Goal: Information Seeking & Learning: Learn about a topic

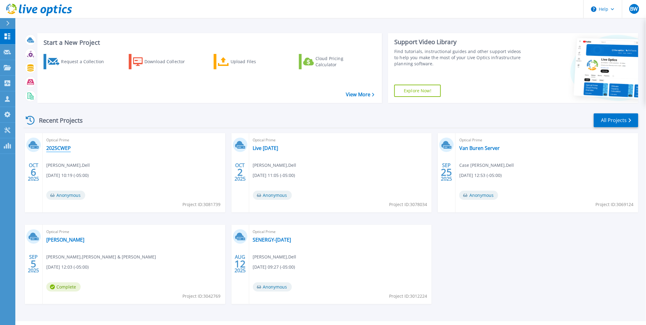
click at [65, 148] on link "2025CWEP" at bounding box center [58, 148] width 25 height 6
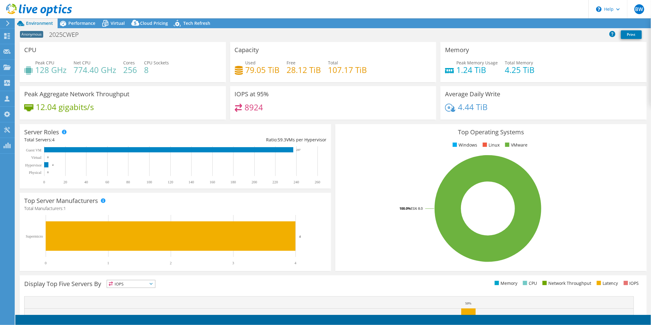
select select "USD"
click at [86, 25] on span "Performance" at bounding box center [81, 23] width 27 height 6
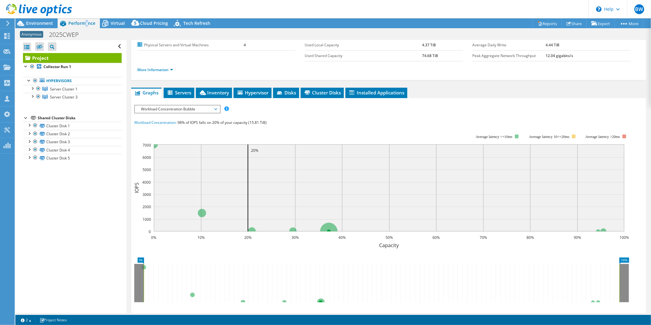
scroll to position [0, 0]
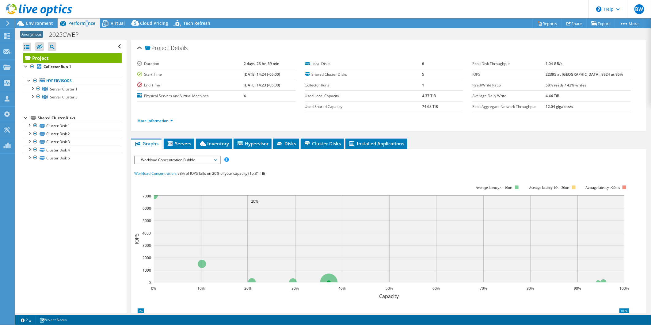
drag, startPoint x: 565, startPoint y: 74, endPoint x: 553, endPoint y: 74, distance: 12.3
click at [553, 74] on tr "IOPS 22395 at Peak, 8924 at 95%" at bounding box center [551, 74] width 159 height 11
drag, startPoint x: 553, startPoint y: 74, endPoint x: 526, endPoint y: 72, distance: 26.7
click at [527, 72] on label "IOPS" at bounding box center [508, 74] width 73 height 6
click at [33, 88] on div at bounding box center [32, 88] width 6 height 6
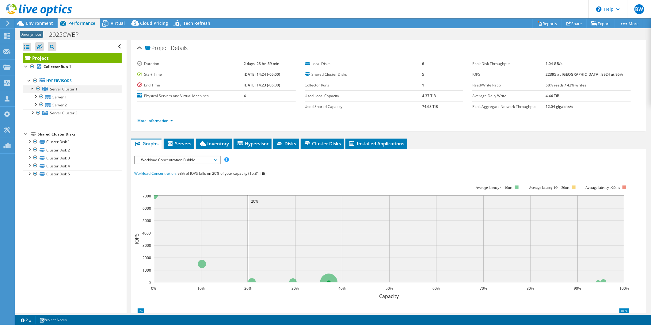
click at [32, 89] on div at bounding box center [32, 88] width 6 height 6
click at [37, 22] on span "Environment" at bounding box center [39, 23] width 27 height 6
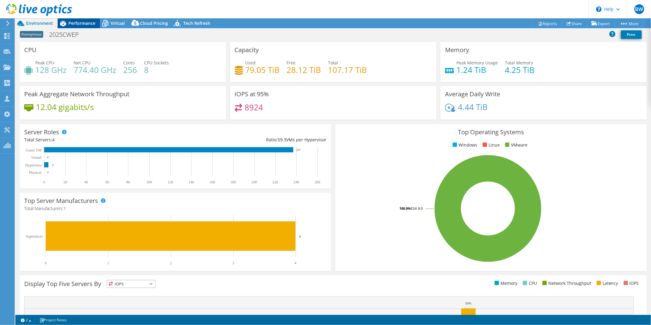
click at [80, 22] on span "Performance" at bounding box center [81, 23] width 27 height 6
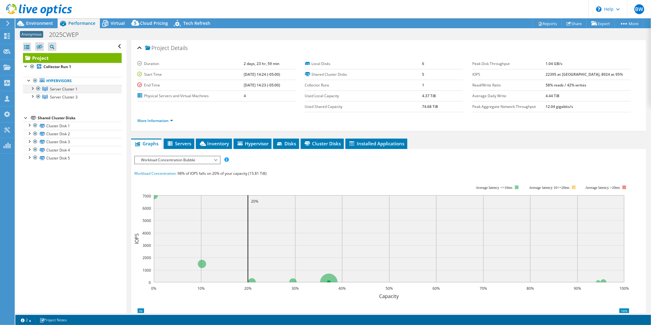
click at [32, 88] on div at bounding box center [32, 88] width 6 height 6
click at [33, 115] on div at bounding box center [32, 112] width 6 height 6
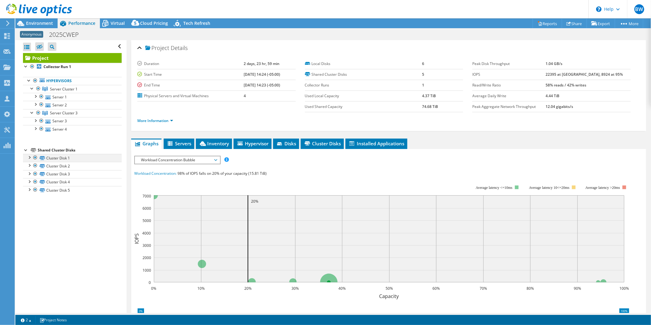
click at [29, 155] on div at bounding box center [29, 157] width 6 height 6
click at [29, 167] on div at bounding box center [29, 165] width 6 height 6
click at [28, 174] on div at bounding box center [29, 173] width 6 height 6
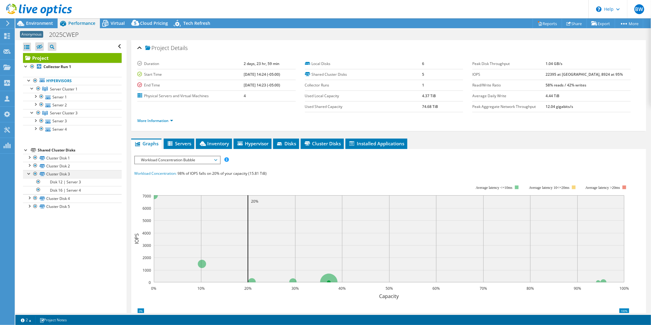
click at [28, 174] on div at bounding box center [29, 173] width 6 height 6
click at [29, 182] on div at bounding box center [29, 181] width 6 height 6
click at [30, 195] on div "Open All Close All Hide Excluded Nodes Project Tree Filter" at bounding box center [70, 176] width 111 height 273
click at [31, 192] on div at bounding box center [29, 189] width 6 height 6
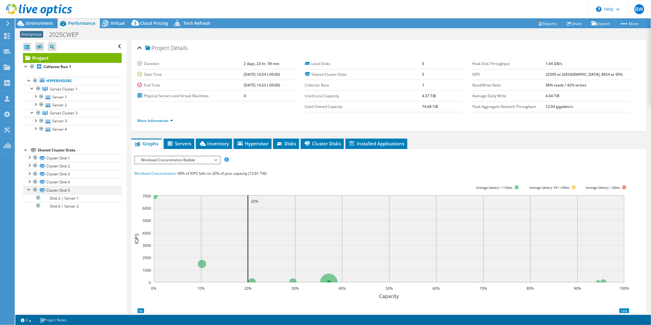
click at [30, 191] on div at bounding box center [29, 189] width 6 height 6
click at [163, 120] on link "More Information" at bounding box center [155, 120] width 36 height 5
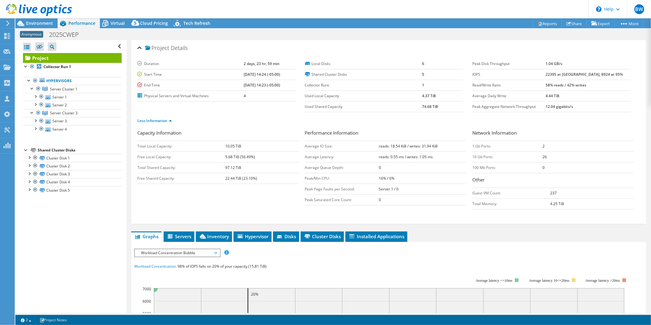
click at [41, 20] on div at bounding box center [36, 10] width 72 height 21
click at [46, 23] on span "Environment" at bounding box center [39, 23] width 27 height 6
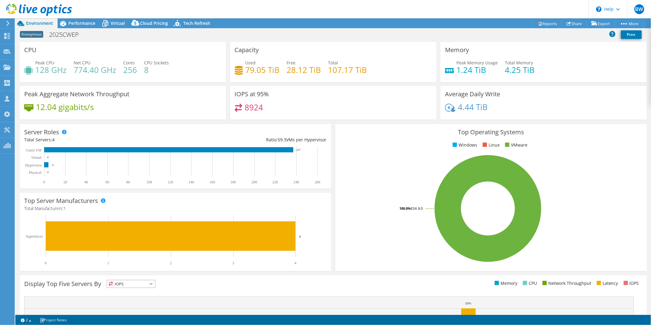
drag, startPoint x: 79, startPoint y: 23, endPoint x: 78, endPoint y: 28, distance: 5.1
click at [80, 23] on span "Performance" at bounding box center [81, 23] width 27 height 6
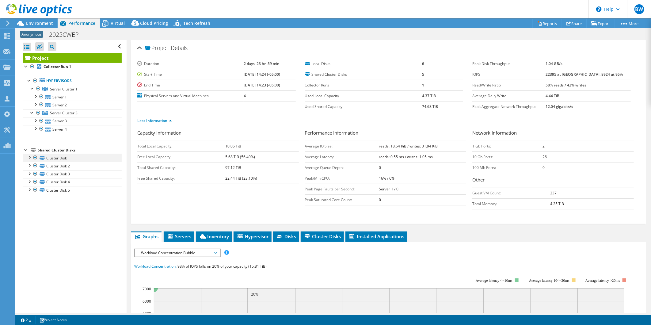
click at [29, 158] on div at bounding box center [29, 157] width 6 height 6
click at [38, 112] on div at bounding box center [38, 112] width 6 height 7
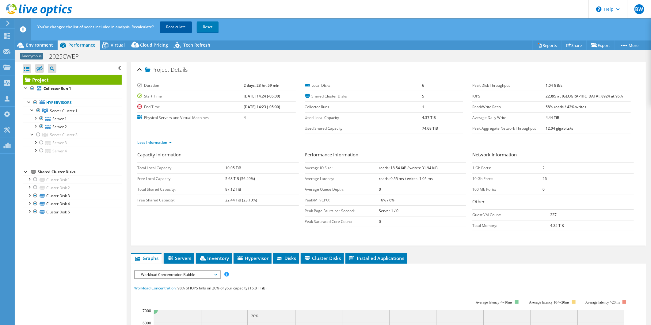
click at [178, 29] on link "Recalculate" at bounding box center [176, 26] width 32 height 11
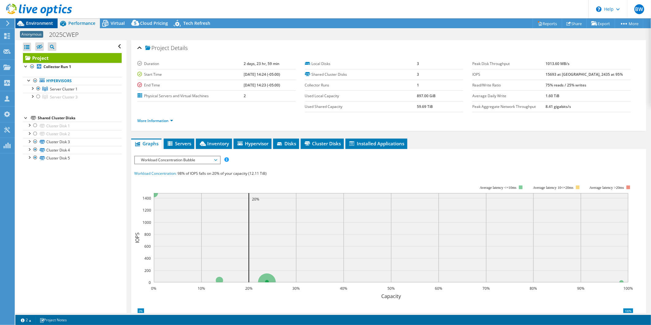
click at [35, 22] on span "Environment" at bounding box center [39, 23] width 27 height 6
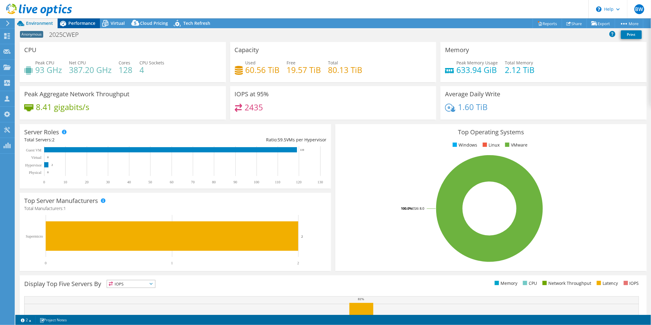
click at [87, 23] on span "Performance" at bounding box center [81, 23] width 27 height 6
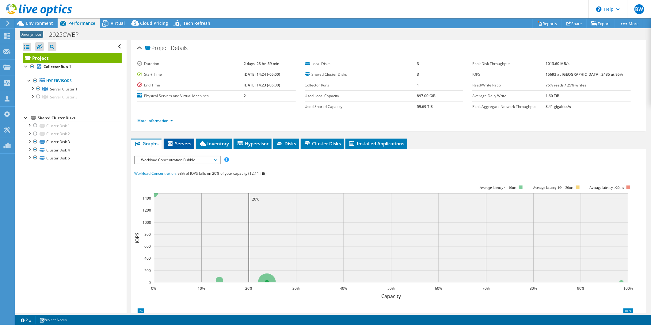
click at [183, 142] on span "Servers" at bounding box center [179, 143] width 25 height 6
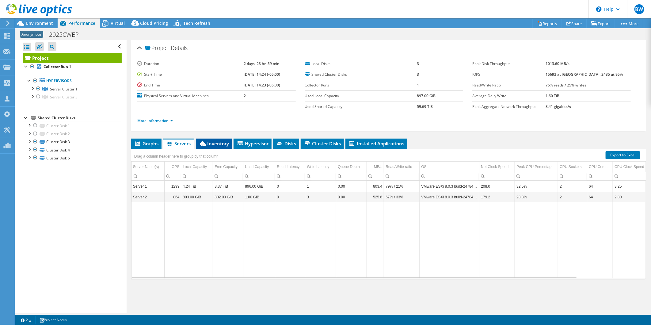
click at [212, 143] on span "Inventory" at bounding box center [214, 143] width 30 height 6
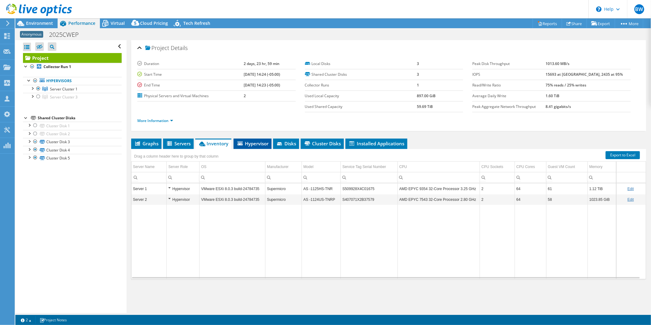
click at [261, 143] on span "Hypervisor" at bounding box center [253, 143] width 32 height 6
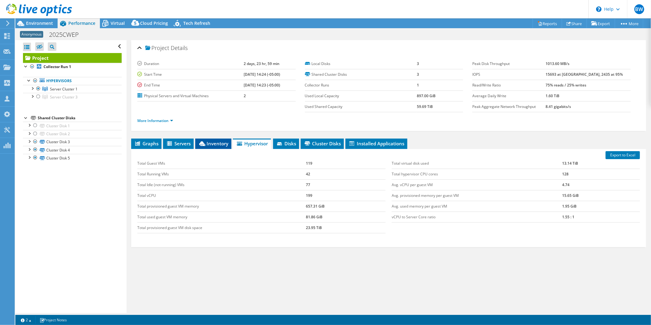
click at [220, 141] on span "Inventory" at bounding box center [213, 143] width 30 height 6
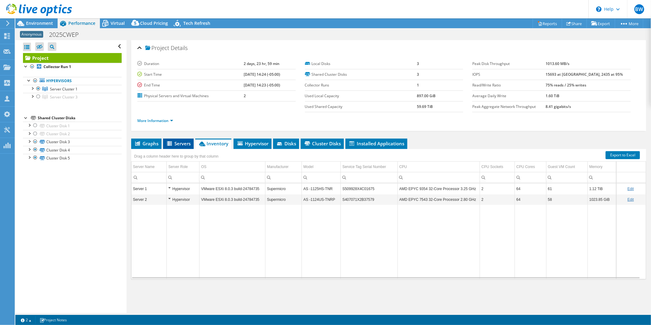
click at [186, 143] on span "Servers" at bounding box center [178, 143] width 25 height 6
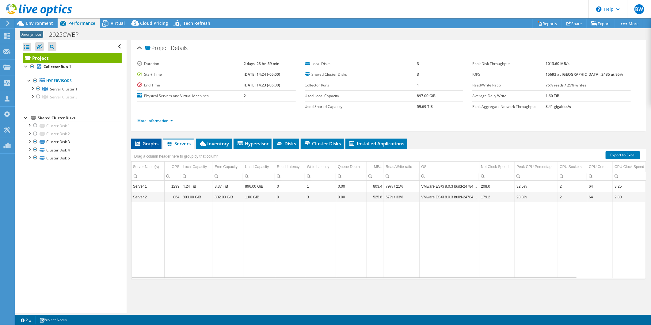
click at [142, 143] on span "Graphs" at bounding box center [146, 143] width 24 height 6
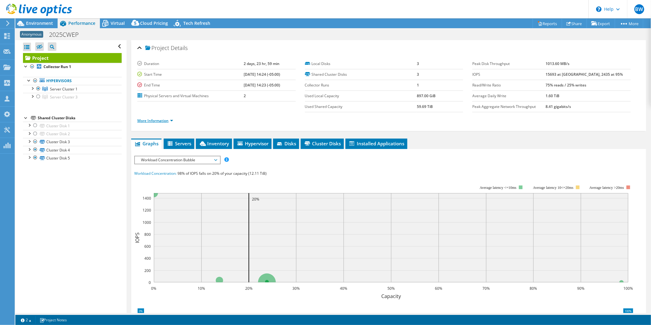
drag, startPoint x: 164, startPoint y: 118, endPoint x: 169, endPoint y: 119, distance: 4.6
click at [164, 118] on link "More Information" at bounding box center [155, 120] width 36 height 5
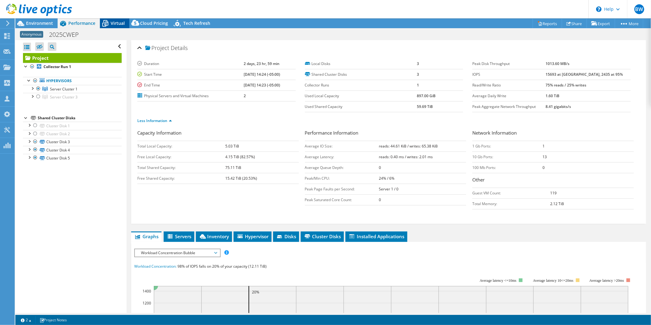
click at [109, 22] on icon at bounding box center [105, 23] width 11 height 11
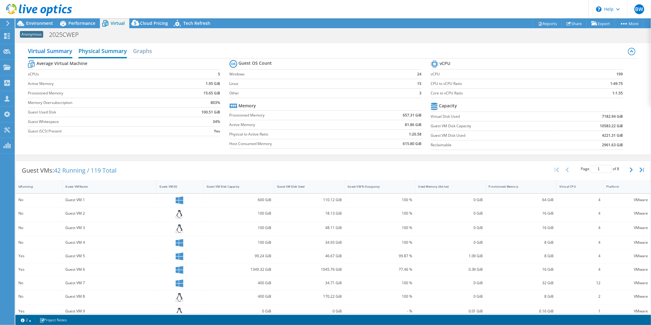
click at [113, 52] on h2 "Physical Summary" at bounding box center [102, 51] width 48 height 13
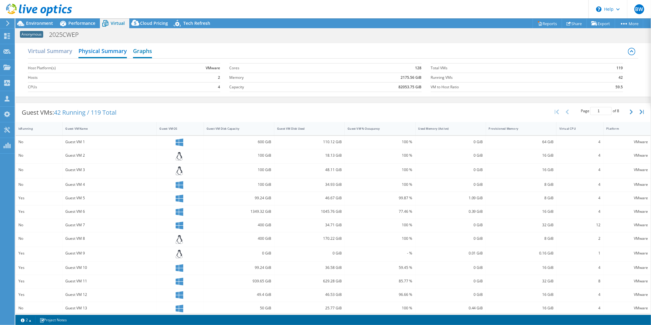
click at [149, 51] on h2 "Graphs" at bounding box center [142, 51] width 19 height 13
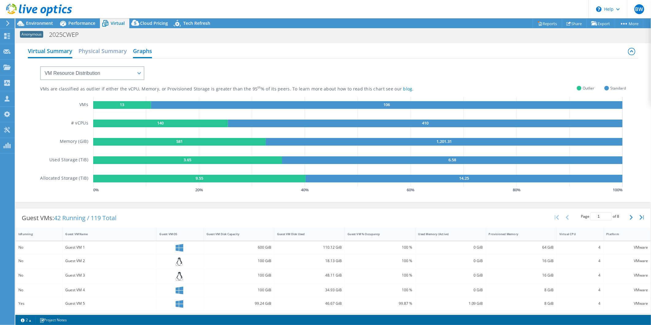
click at [54, 48] on h2 "Virtual Summary" at bounding box center [50, 51] width 44 height 13
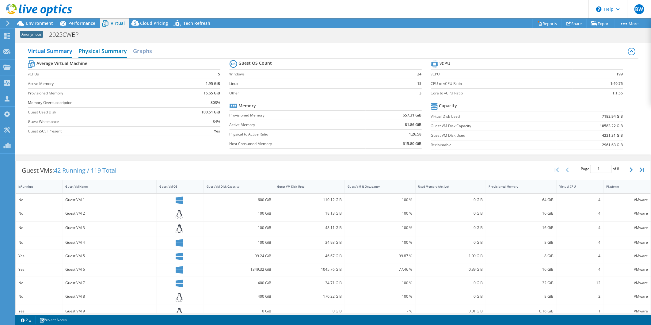
click at [113, 49] on h2 "Physical Summary" at bounding box center [102, 51] width 48 height 13
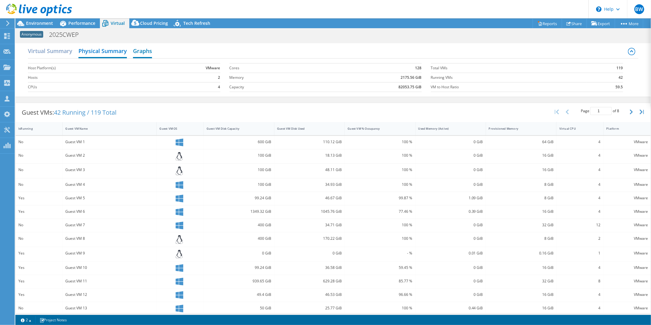
click at [150, 51] on h2 "Graphs" at bounding box center [142, 51] width 19 height 13
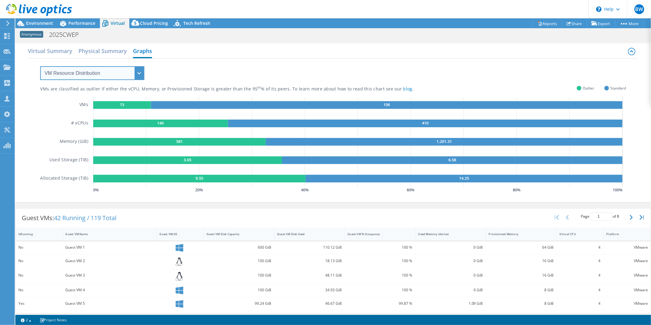
click at [144, 71] on select "VM Resource Distribution Provisioning Contrast Over Provisioning" at bounding box center [92, 73] width 104 height 14
select select "Over Provisioning"
click at [40, 66] on select "VM Resource Distribution Provisioning Contrast Over Provisioning" at bounding box center [92, 73] width 104 height 14
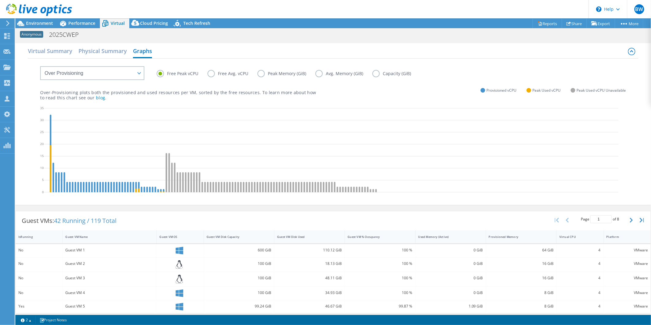
drag, startPoint x: 379, startPoint y: 71, endPoint x: 373, endPoint y: 77, distance: 8.5
click at [379, 72] on label "Capacity (GiB)" at bounding box center [396, 73] width 48 height 7
click at [0, 0] on input "Capacity (GiB)" at bounding box center [0, 0] width 0 height 0
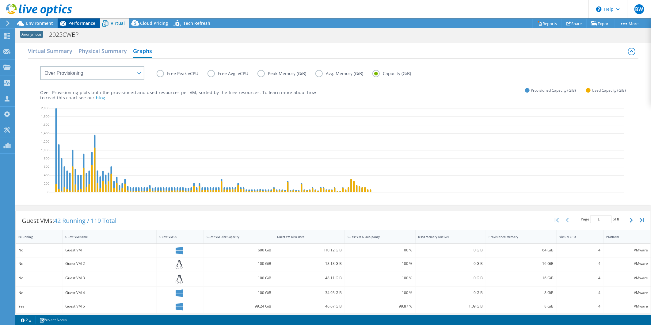
click at [83, 20] on span "Performance" at bounding box center [81, 23] width 27 height 6
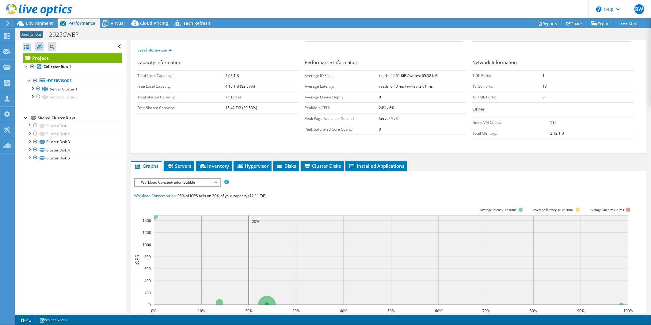
scroll to position [102, 0]
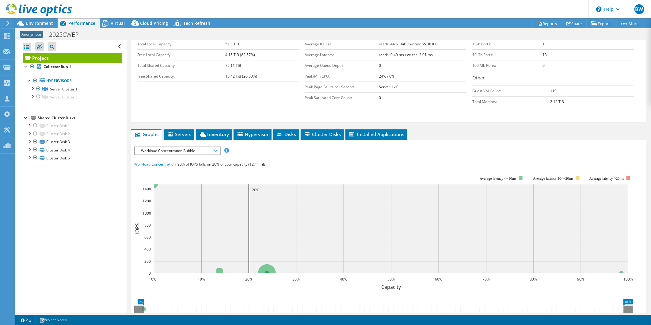
click at [212, 151] on span "Workload Concentration Bubble" at bounding box center [177, 150] width 79 height 7
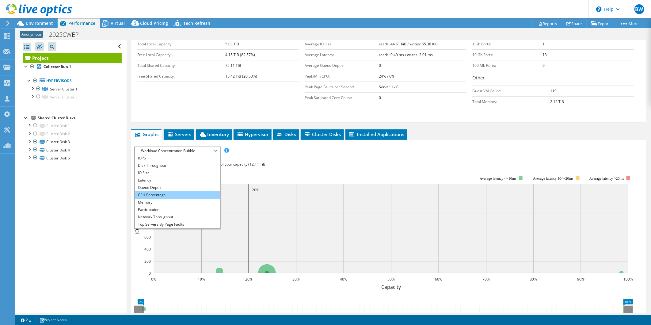
click at [173, 192] on li "CPU Percentage" at bounding box center [177, 194] width 85 height 7
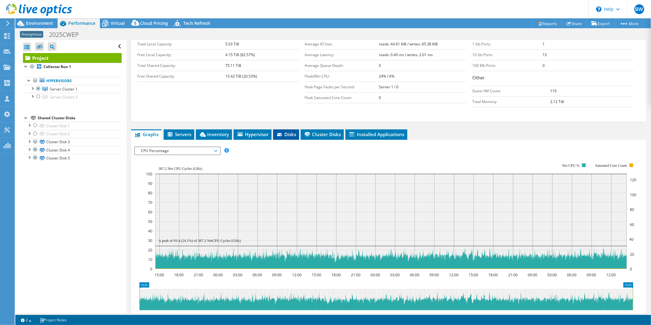
click at [284, 133] on span "Disks" at bounding box center [286, 134] width 20 height 6
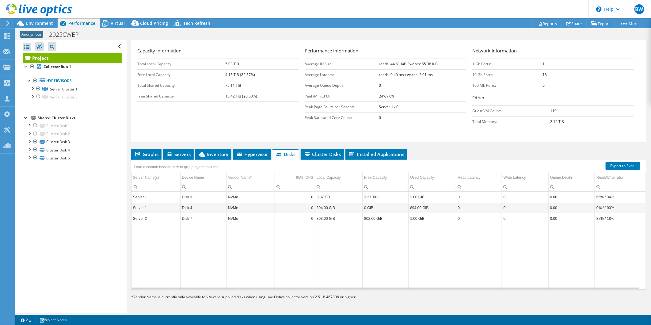
click at [262, 148] on div "Project Details Duration 2 days, 23 hr, 59 min Start Time 09/30/2025, 14:24 (-0…" at bounding box center [389, 135] width 524 height 355
click at [256, 152] on span "Hypervisor" at bounding box center [252, 154] width 32 height 6
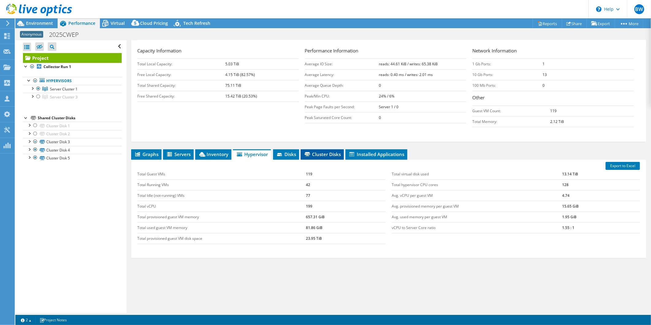
click at [327, 152] on span "Cluster Disks" at bounding box center [322, 154] width 37 height 6
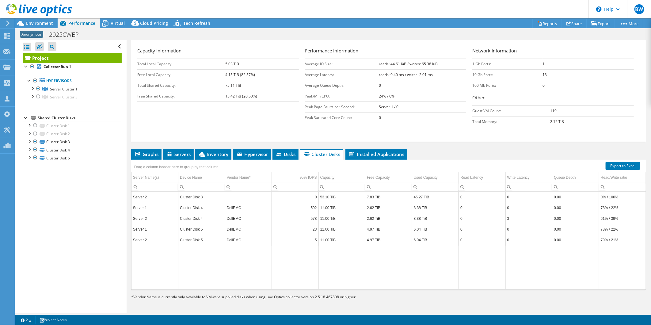
click at [228, 124] on div "Capacity Information Total Local Capacity: 5.03 TiB Free Local Capacity: 4.15 T…" at bounding box center [388, 88] width 503 height 83
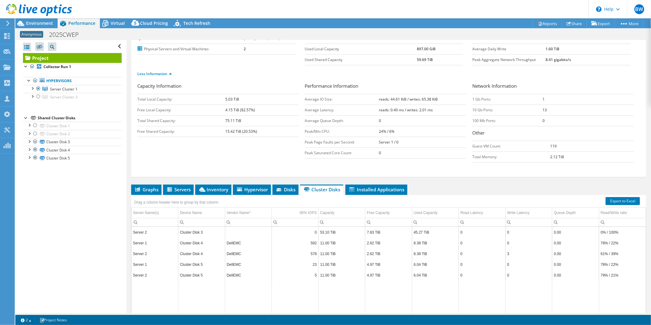
scroll to position [0, 0]
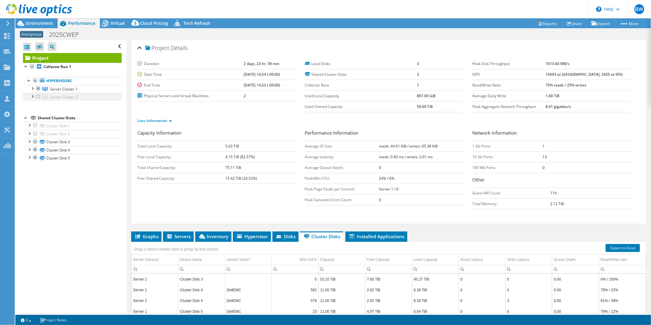
click at [39, 97] on div at bounding box center [38, 96] width 6 height 7
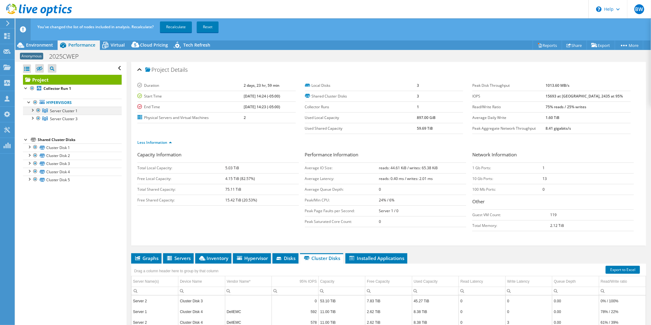
click at [38, 111] on div at bounding box center [38, 110] width 6 height 7
click at [175, 29] on link "Recalculate" at bounding box center [176, 26] width 32 height 11
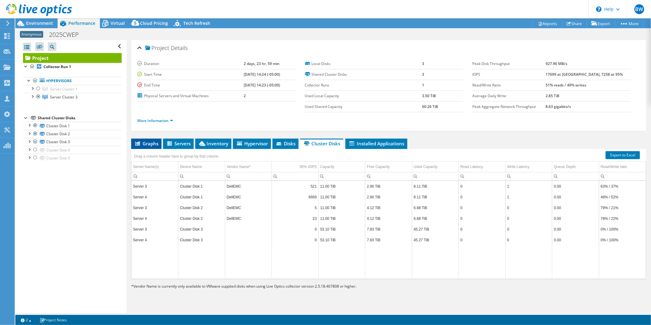
click at [150, 143] on span "Graphs" at bounding box center [146, 143] width 24 height 6
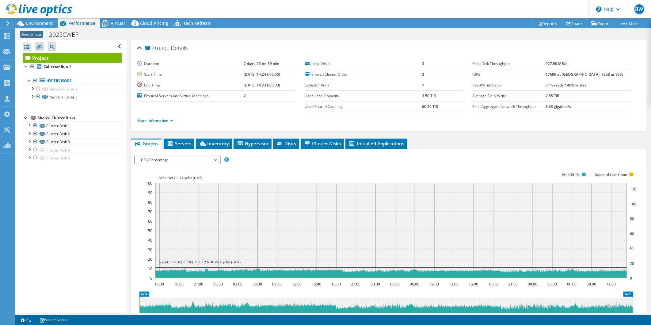
click at [215, 158] on span "CPU Percentage" at bounding box center [177, 159] width 79 height 7
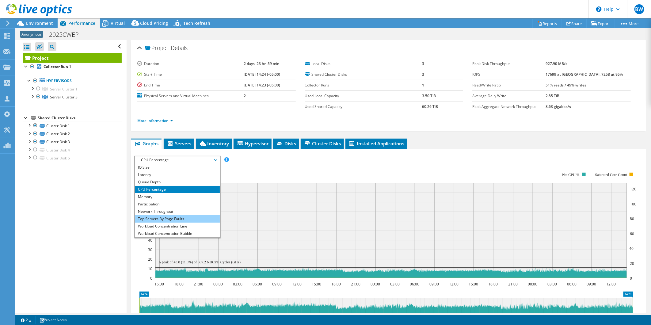
scroll to position [22, 0]
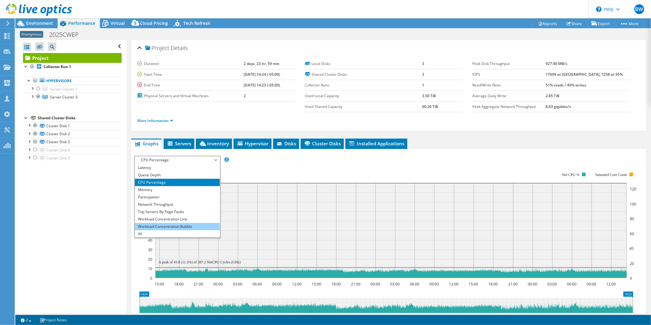
click at [177, 227] on li "Workload Concentration Bubble" at bounding box center [177, 226] width 85 height 7
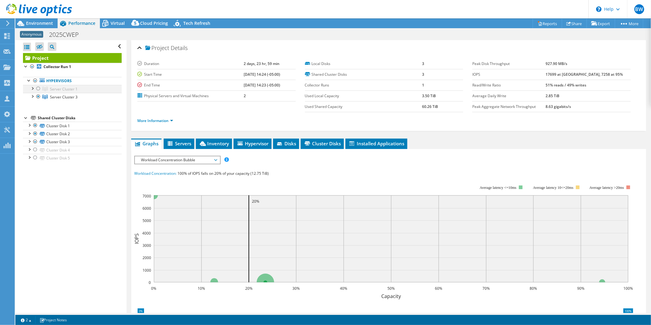
click at [38, 88] on div at bounding box center [38, 88] width 6 height 7
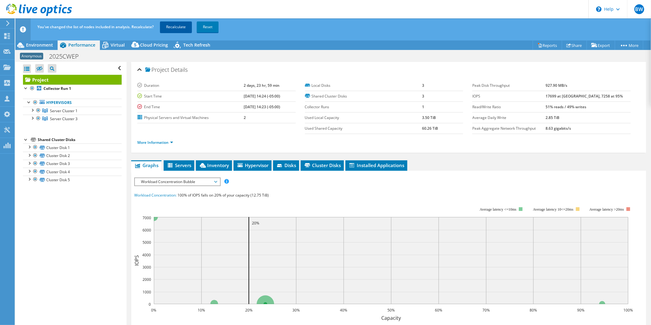
click at [170, 24] on link "Recalculate" at bounding box center [176, 26] width 32 height 11
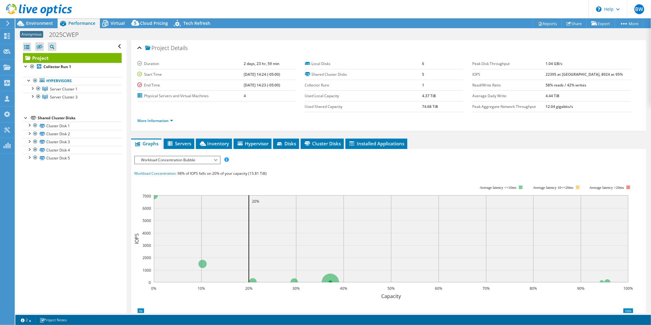
click at [357, 179] on rect at bounding box center [383, 238] width 499 height 123
click at [155, 195] on circle at bounding box center [154, 195] width 8 height 8
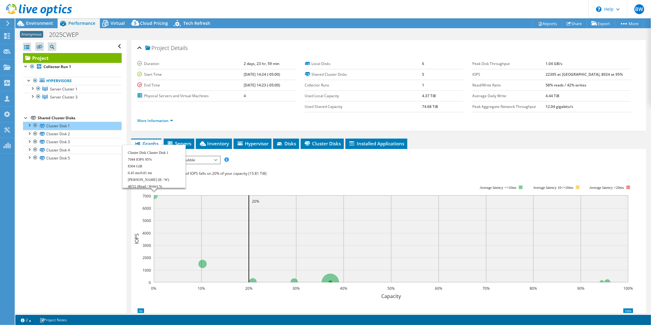
click at [157, 195] on circle at bounding box center [154, 195] width 8 height 8
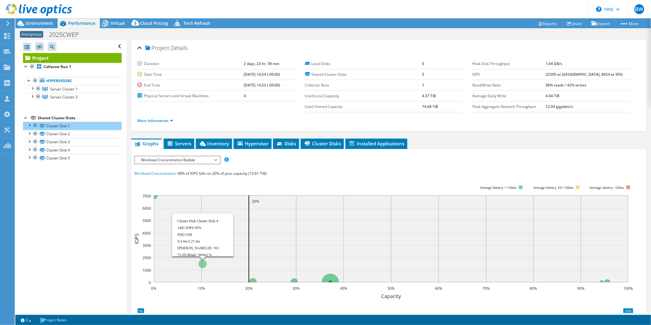
click at [204, 260] on circle at bounding box center [202, 264] width 8 height 8
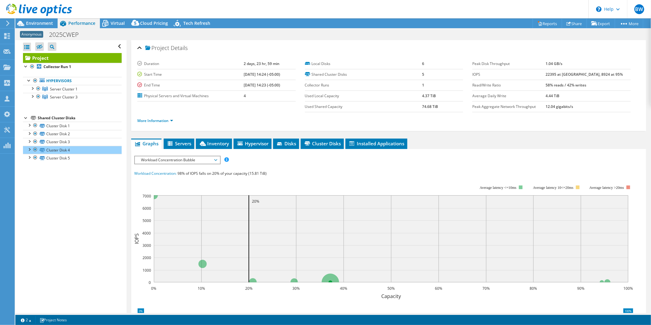
click at [216, 159] on span "Workload Concentration Bubble" at bounding box center [177, 159] width 79 height 7
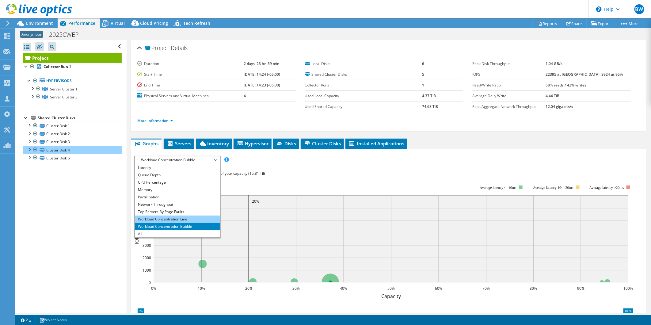
click at [170, 216] on li "Workload Concentration Line" at bounding box center [177, 219] width 85 height 7
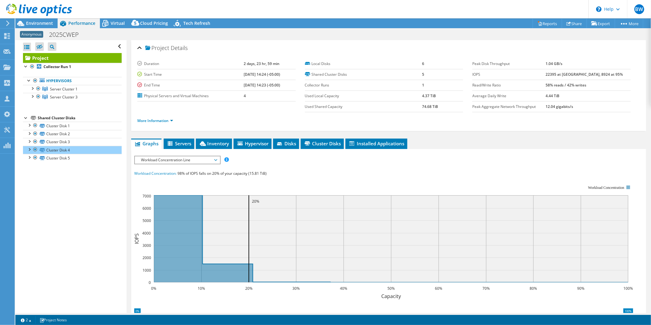
click at [214, 157] on span "Workload Concentration Line" at bounding box center [177, 159] width 79 height 7
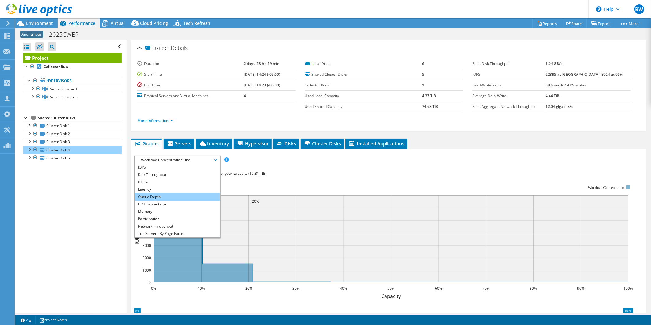
scroll to position [1, 0]
click at [176, 188] on li "Latency" at bounding box center [177, 188] width 85 height 7
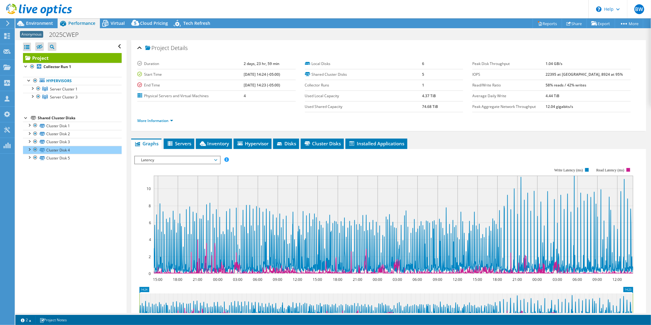
click at [215, 159] on span "Latency" at bounding box center [177, 159] width 79 height 7
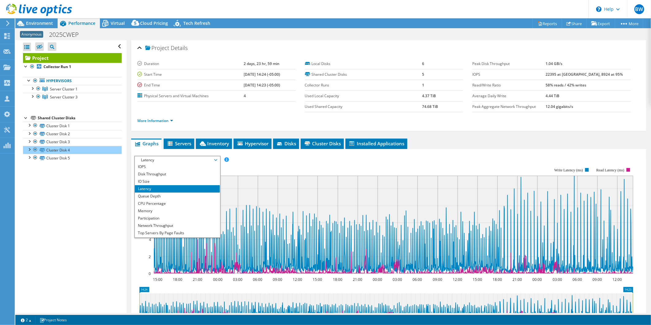
scroll to position [0, 0]
click at [167, 166] on li "IOPS" at bounding box center [177, 167] width 85 height 7
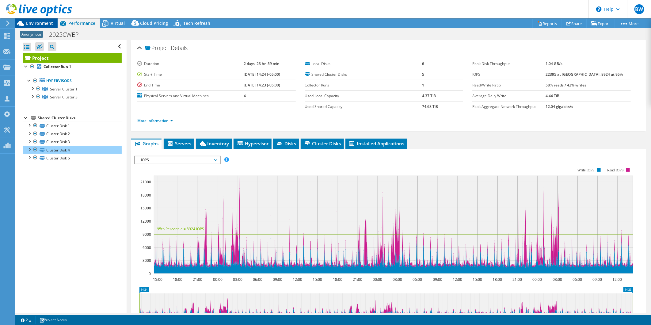
click at [40, 23] on span "Environment" at bounding box center [39, 23] width 27 height 6
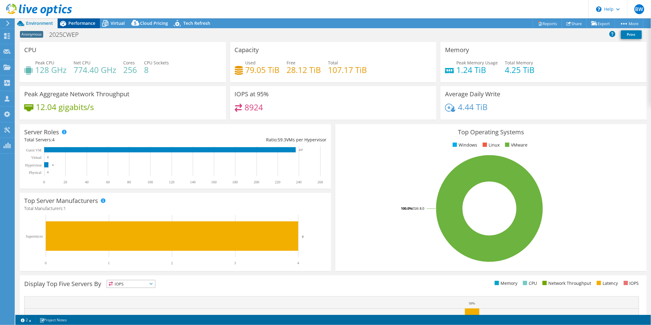
click at [80, 23] on span "Performance" at bounding box center [81, 23] width 27 height 6
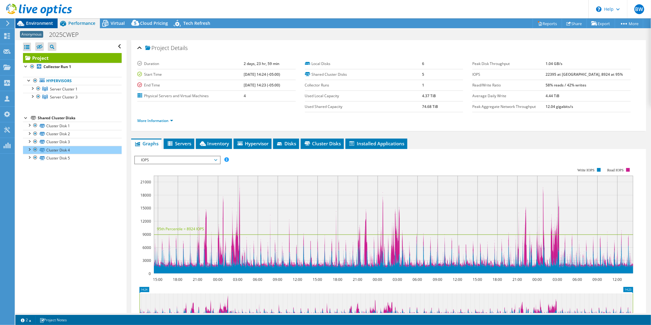
click at [37, 22] on span "Environment" at bounding box center [39, 23] width 27 height 6
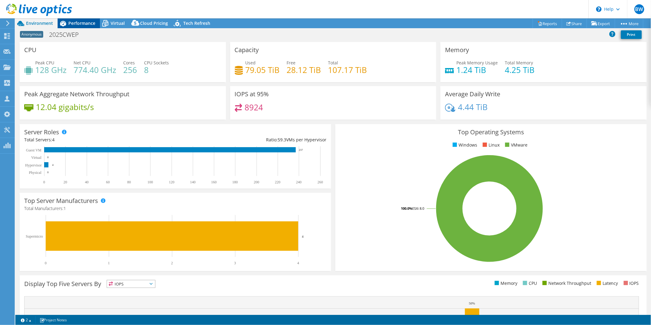
click at [82, 21] on span "Performance" at bounding box center [81, 23] width 27 height 6
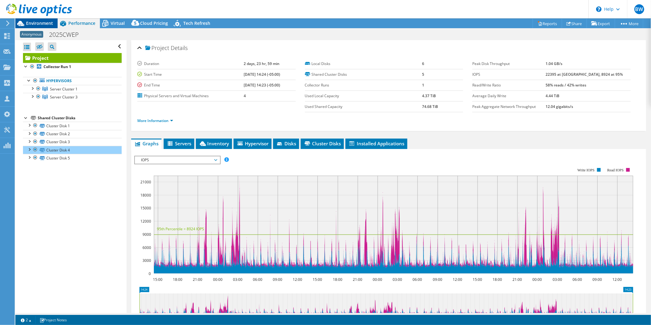
click at [36, 21] on span "Environment" at bounding box center [39, 23] width 27 height 6
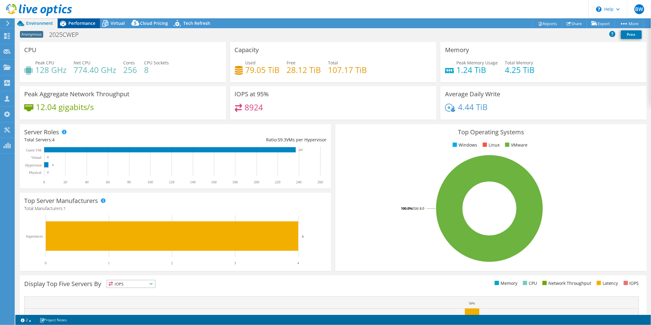
click at [77, 19] on div "Performance" at bounding box center [79, 23] width 42 height 10
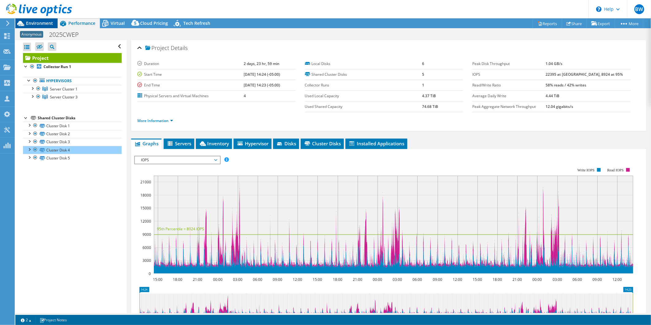
click at [43, 21] on span "Environment" at bounding box center [39, 23] width 27 height 6
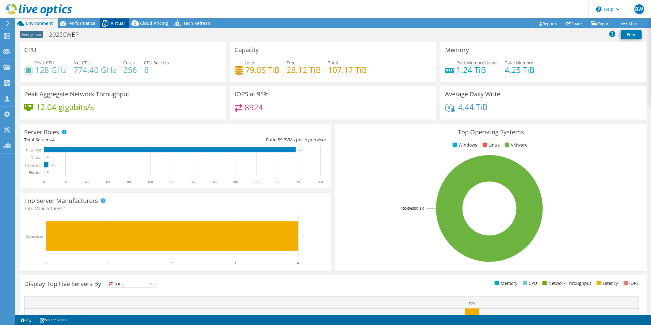
click at [116, 20] on div "Virtual" at bounding box center [114, 23] width 29 height 10
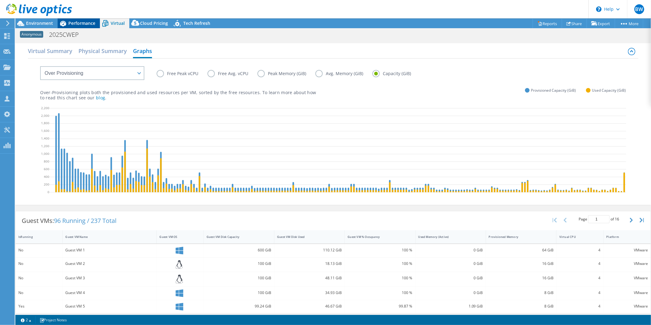
click at [87, 22] on span "Performance" at bounding box center [81, 23] width 27 height 6
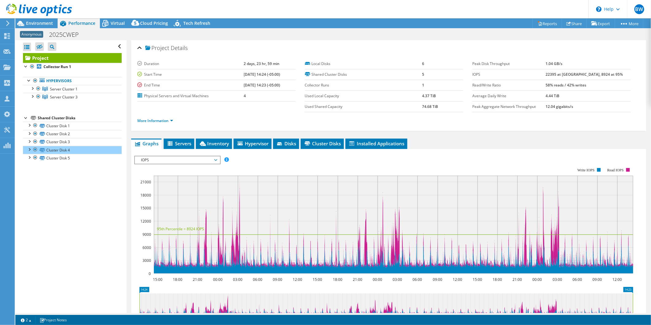
click at [44, 20] on div at bounding box center [36, 10] width 72 height 21
click at [44, 21] on span "Environment" at bounding box center [39, 23] width 27 height 6
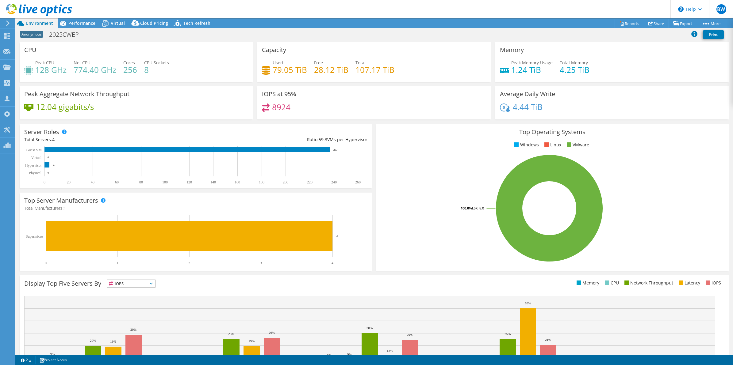
select select "USD"
